Goal: Information Seeking & Learning: Learn about a topic

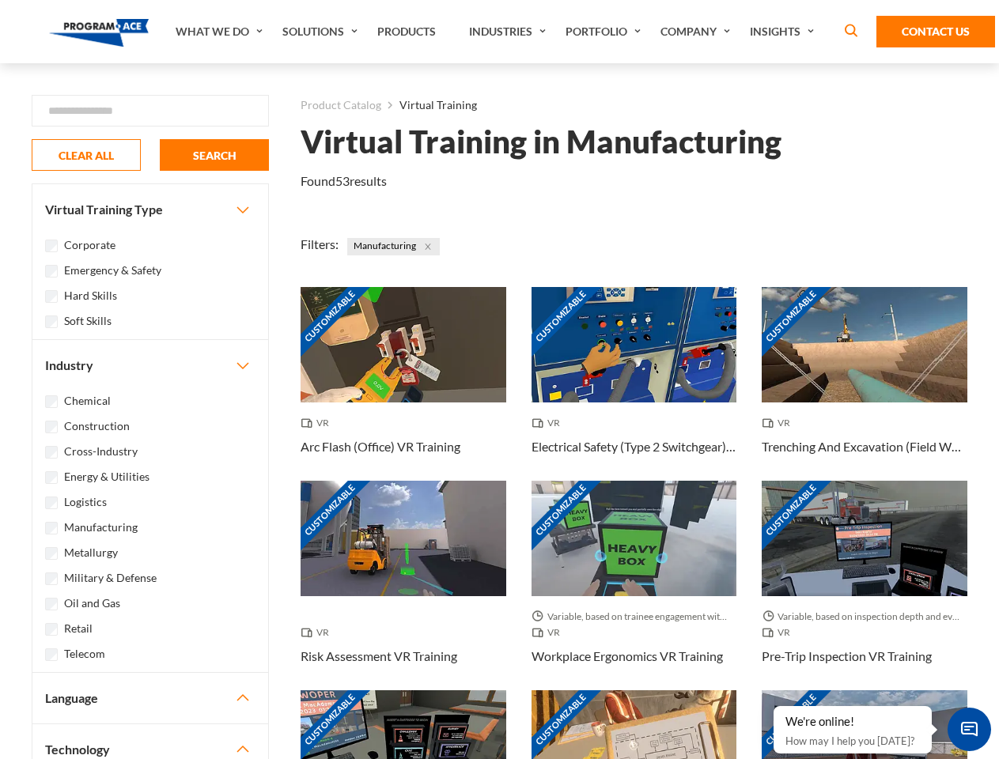
click at [221, 32] on link "What We Do" at bounding box center [221, 31] width 107 height 63
click at [322, 32] on link "Solutions" at bounding box center [321, 31] width 95 height 63
click at [509, 32] on link "Industries" at bounding box center [509, 31] width 96 height 63
click at [698, 32] on link "Company" at bounding box center [697, 31] width 89 height 63
click at [785, 32] on link "Insights" at bounding box center [784, 31] width 84 height 63
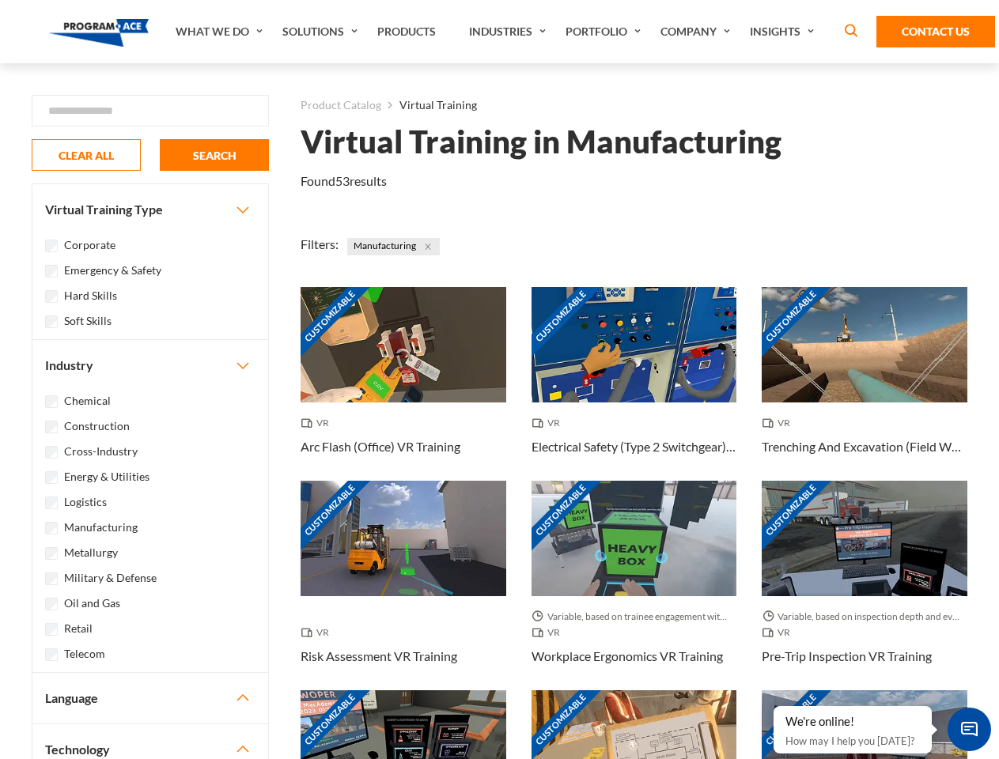
click at [0, 0] on div "Blog White Papers News" at bounding box center [0, 0] width 0 height 0
click at [0, 0] on strong "How Virtual Learning Can Enhance Workforce Productivity: A Guide for L&D Manage…" at bounding box center [0, 0] width 0 height 0
click at [969, 729] on span "Minimize live chat window" at bounding box center [969, 730] width 58 height 58
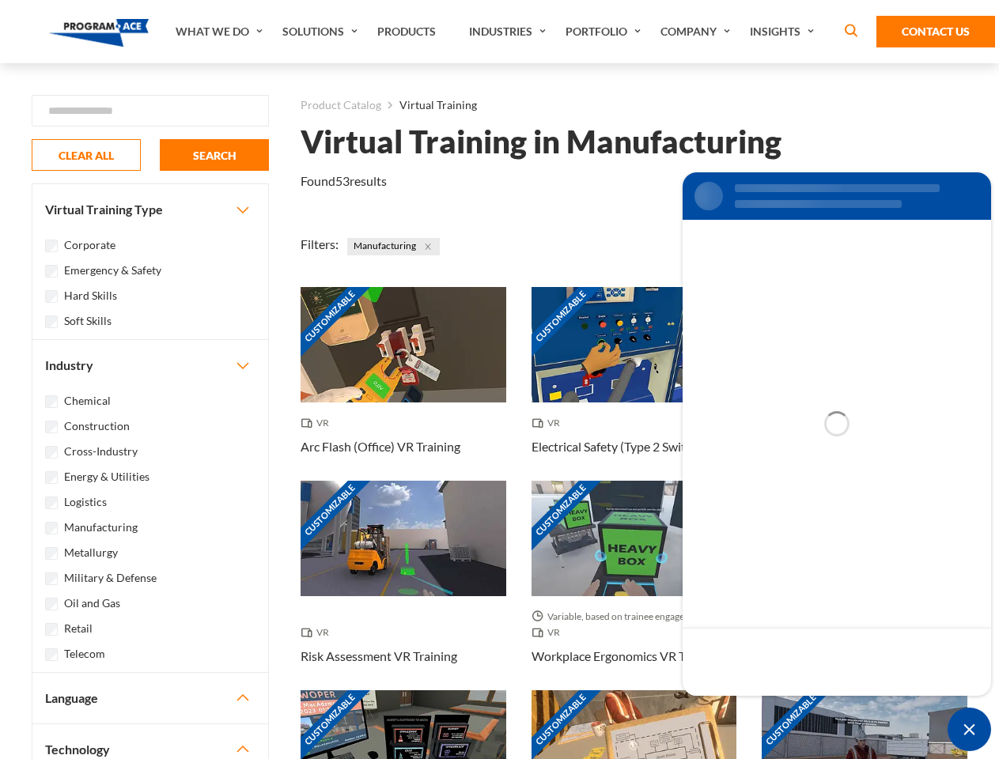
click at [774, 707] on div "Customizable" at bounding box center [865, 747] width 206 height 115
